Goal: Task Accomplishment & Management: Manage account settings

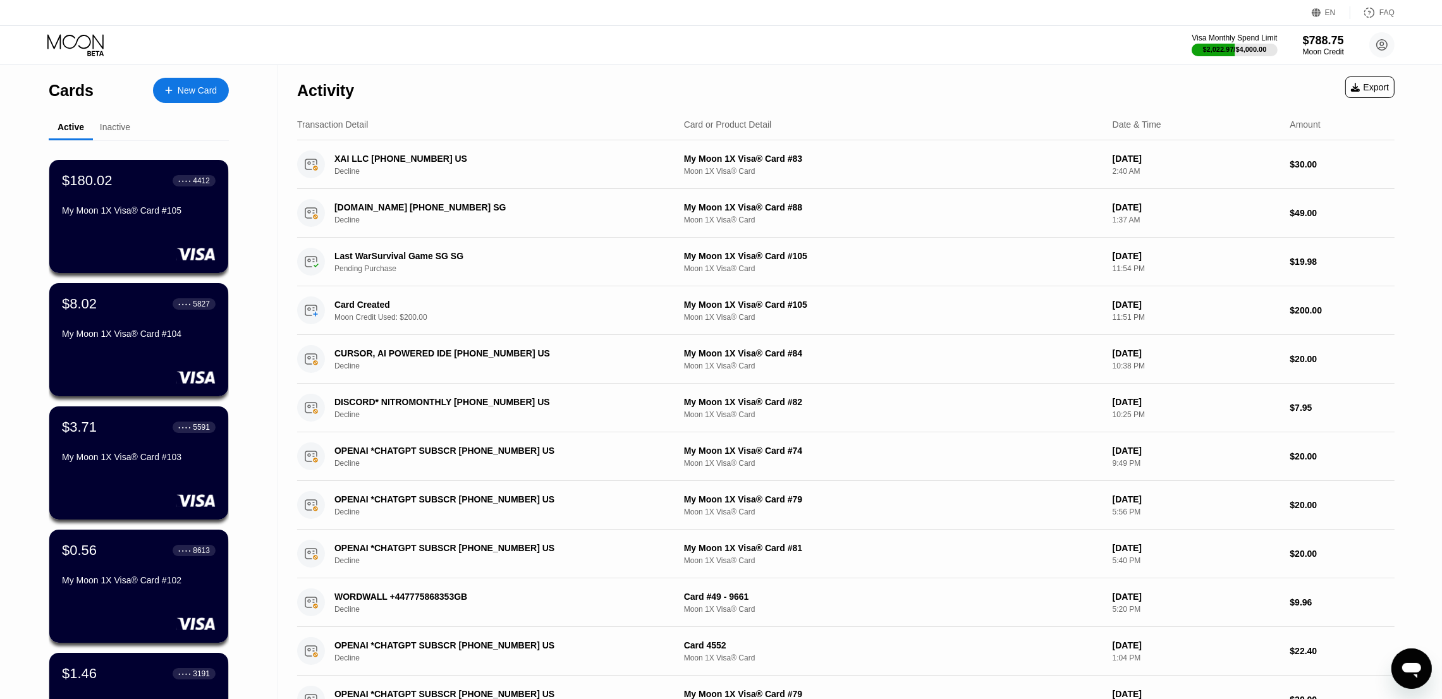
click at [116, 338] on div "My Moon 1X Visa® Card #104" at bounding box center [139, 334] width 154 height 10
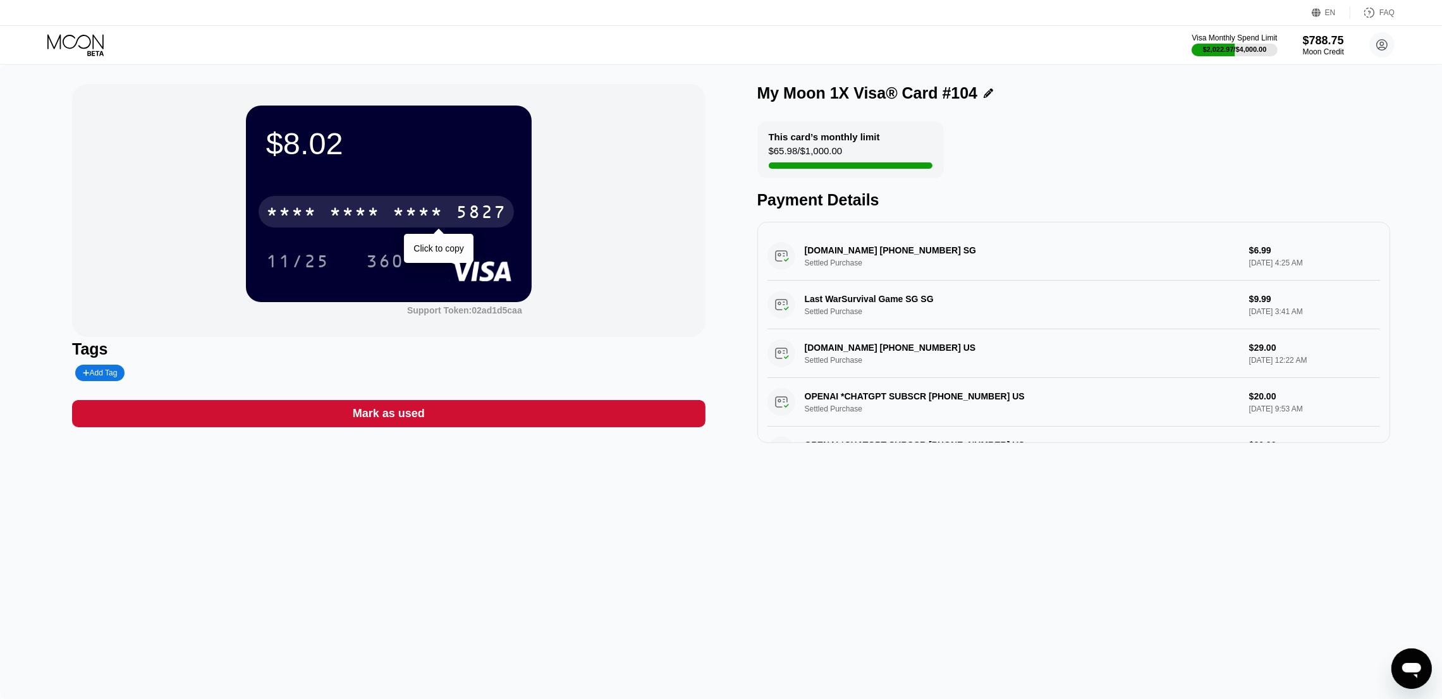
click at [379, 213] on div "* * * *" at bounding box center [354, 214] width 51 height 20
